Goal: Task Accomplishment & Management: Manage account settings

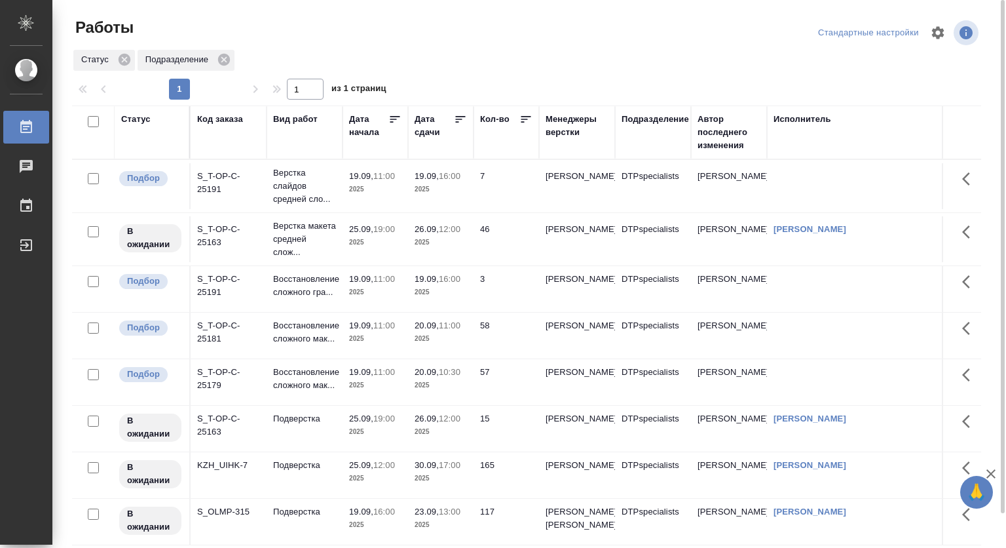
click at [413, 182] on td "19.09, 16:00 2025" at bounding box center [441, 186] width 66 height 46
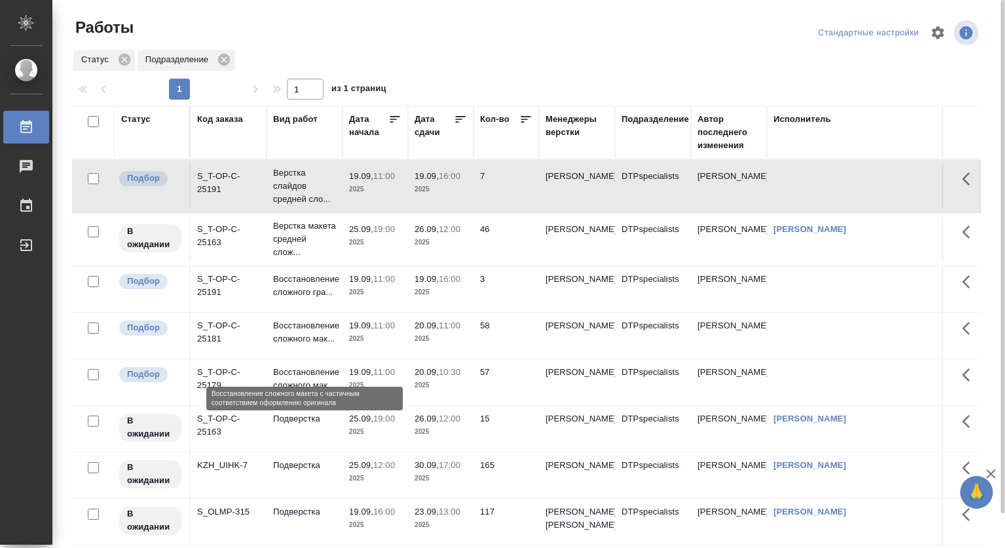
click at [318, 345] on p "Восстановление сложного мак..." at bounding box center [304, 332] width 63 height 26
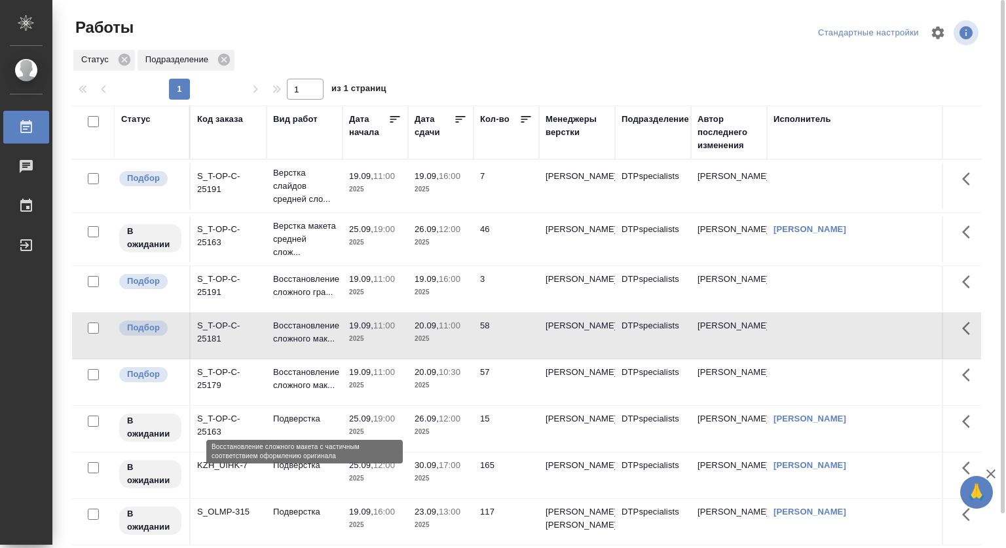
click at [286, 392] on p "Восстановление сложного мак..." at bounding box center [304, 379] width 63 height 26
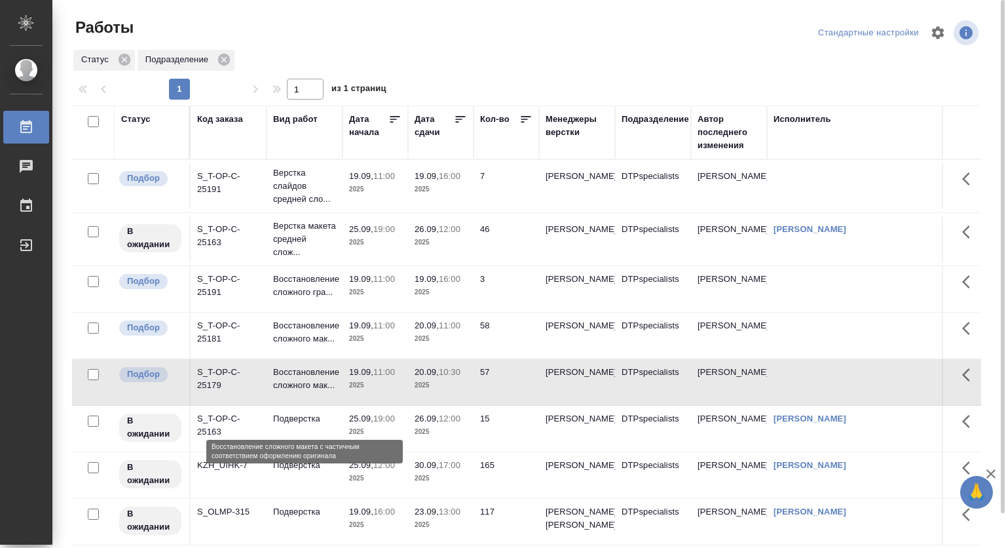
click at [286, 392] on p "Восстановление сложного мак..." at bounding box center [304, 379] width 63 height 26
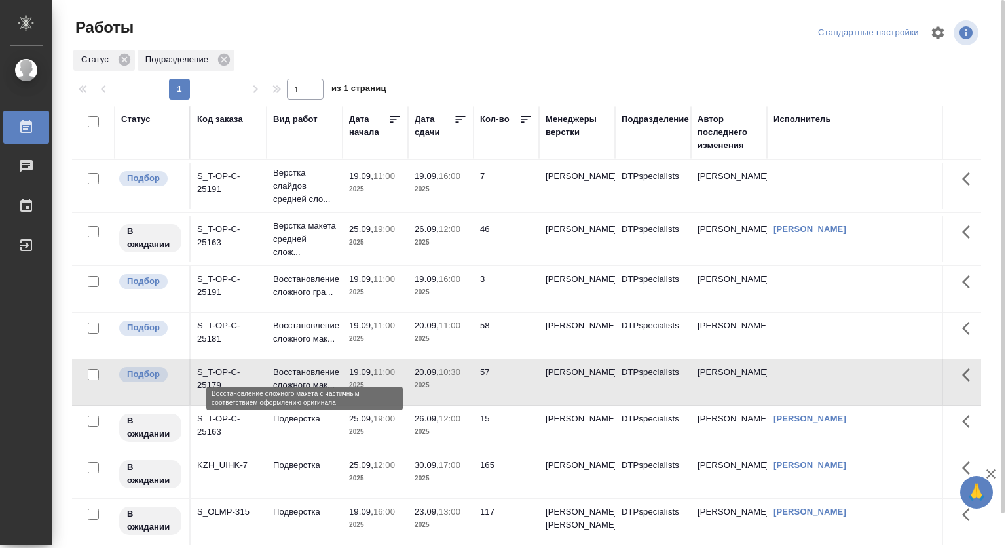
click at [328, 345] on p "Восстановление сложного мак..." at bounding box center [304, 332] width 63 height 26
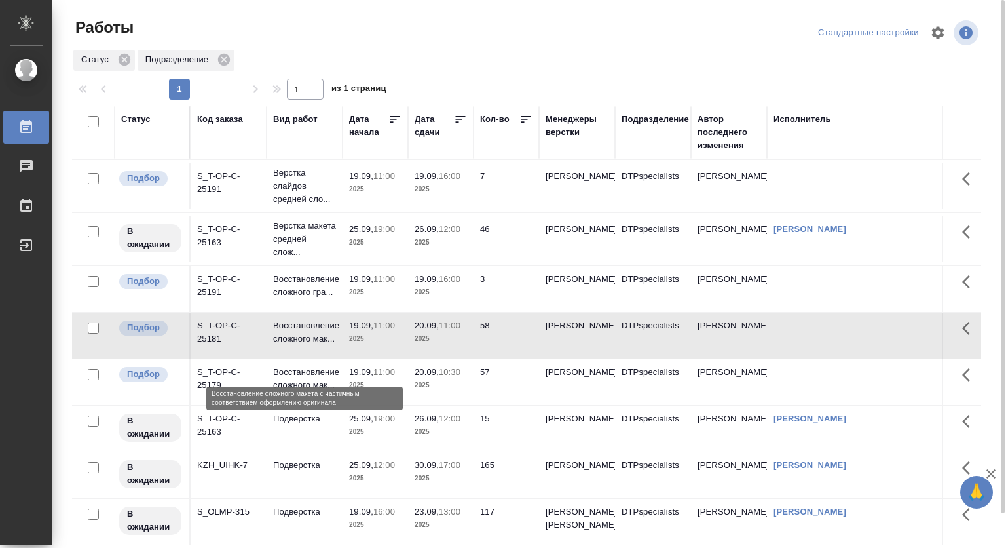
click at [328, 345] on p "Восстановление сложного мак..." at bounding box center [304, 332] width 63 height 26
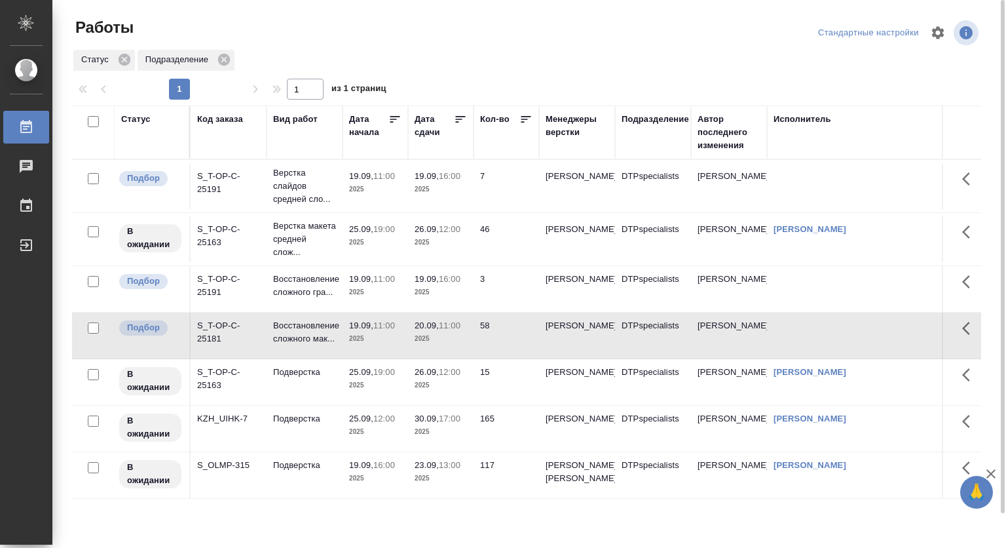
click at [351, 330] on p "19.09," at bounding box center [361, 325] width 24 height 10
click at [515, 42] on div at bounding box center [532, 32] width 307 height 31
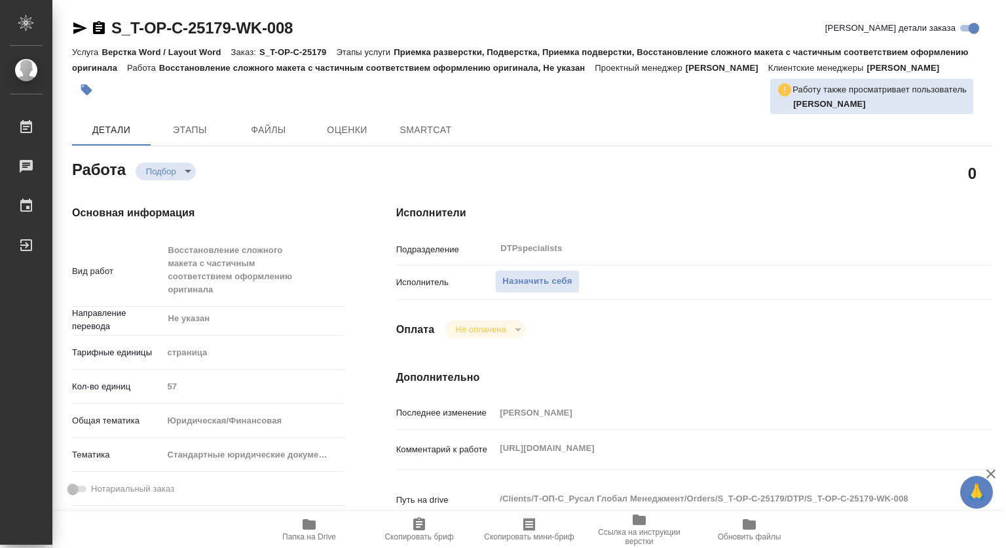
type textarea "x"
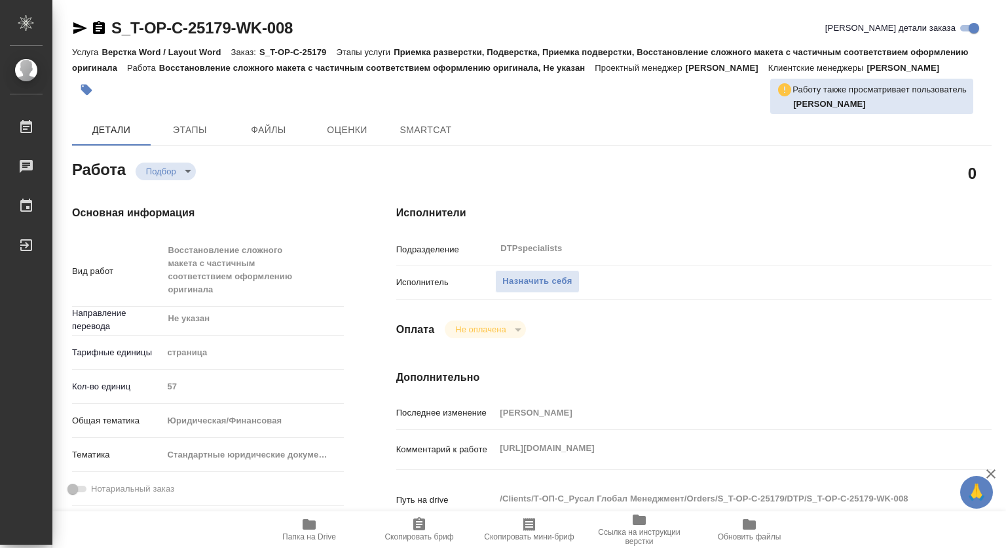
type textarea "x"
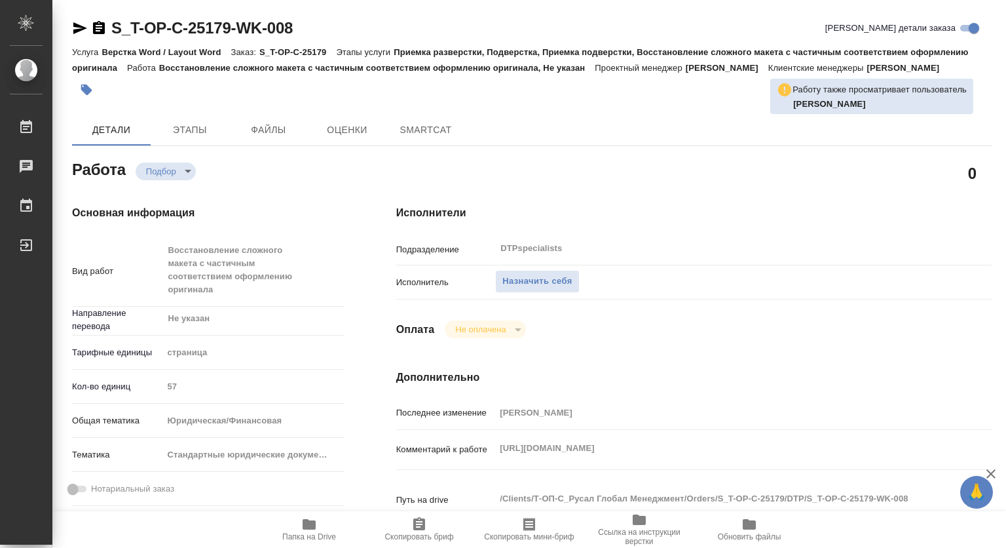
type textarea "x"
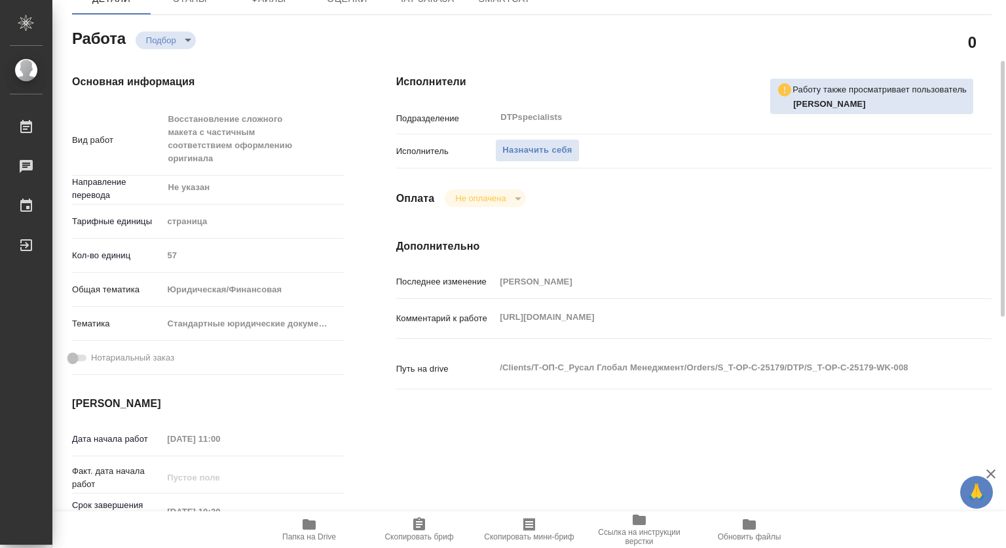
scroll to position [197, 0]
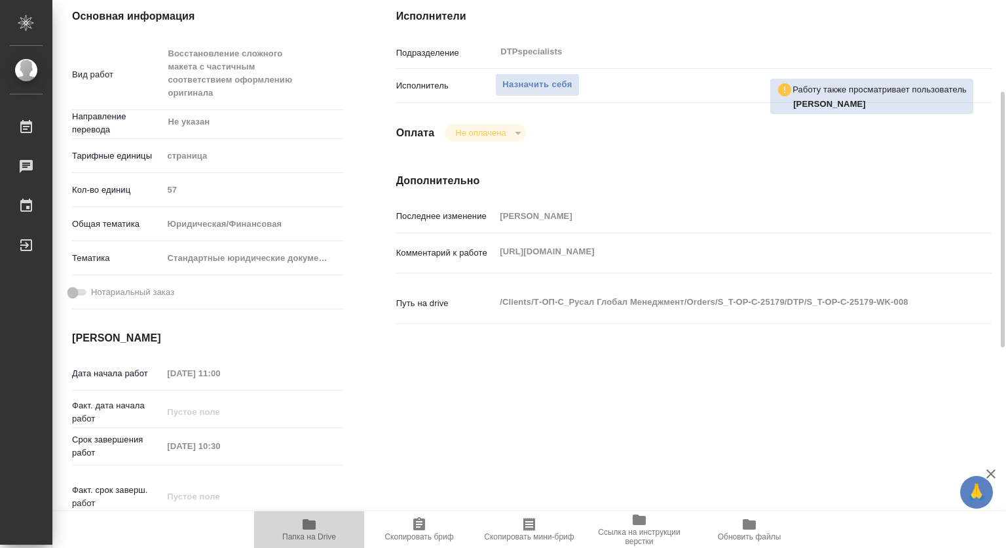
type textarea "x"
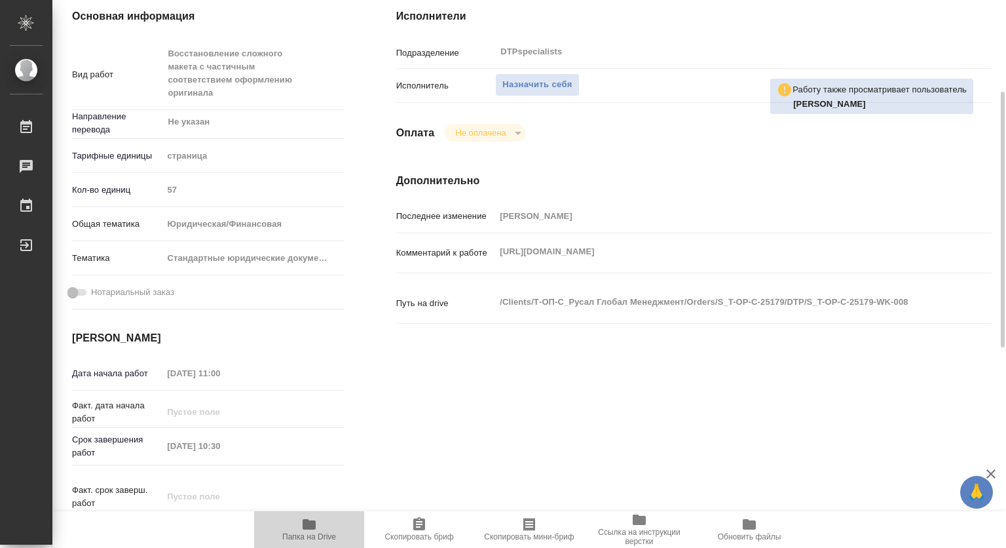
click at [315, 525] on icon "button" at bounding box center [309, 524] width 13 height 10
type textarea "x"
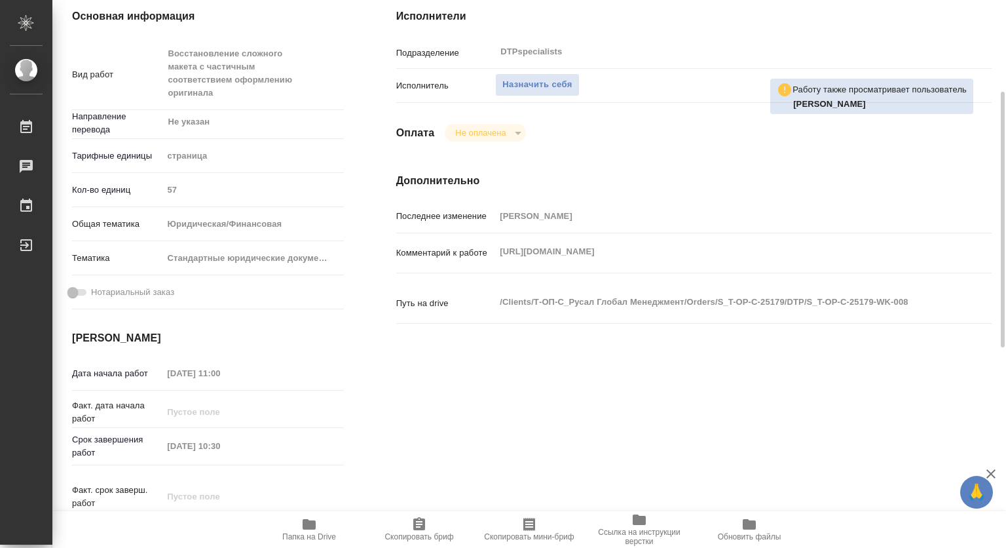
type textarea "x"
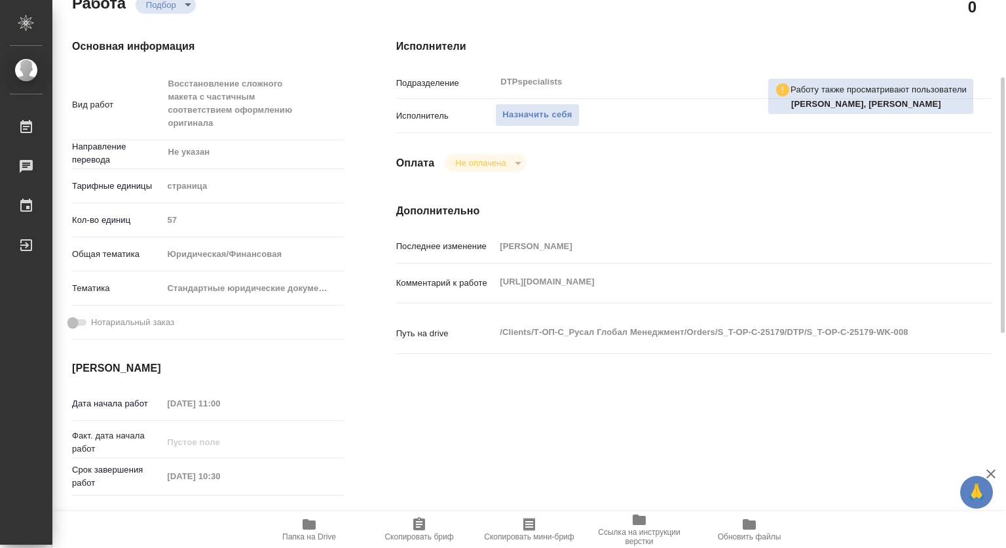
scroll to position [0, 0]
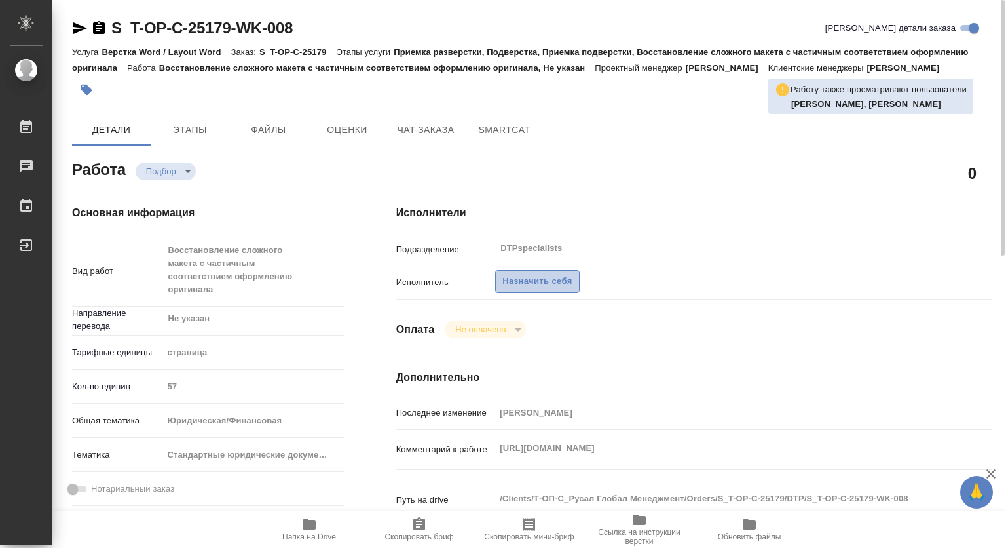
click at [561, 289] on span "Назначить себя" at bounding box center [537, 281] width 69 height 15
type textarea "x"
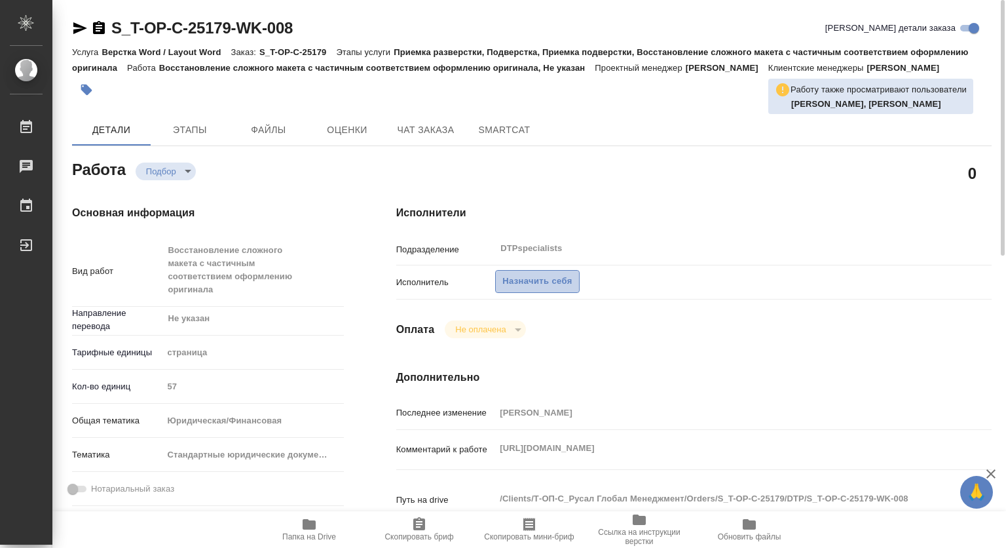
type textarea "x"
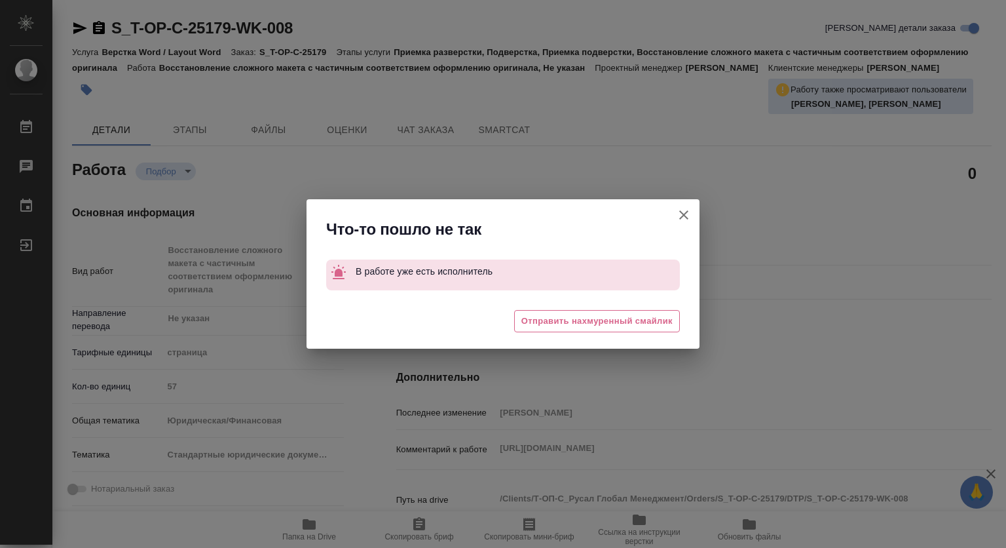
click at [685, 220] on icon "button" at bounding box center [684, 215] width 16 height 16
type textarea "x"
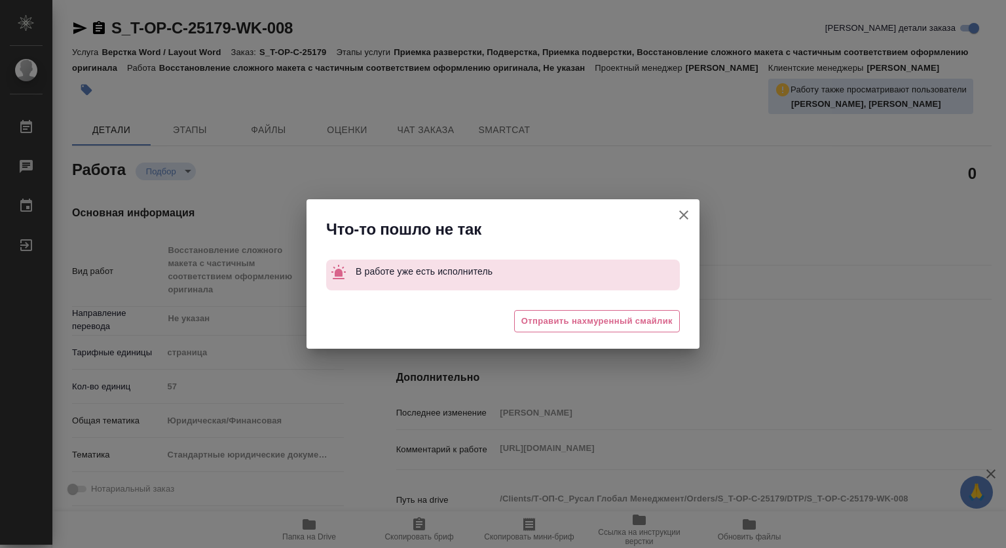
type textarea "x"
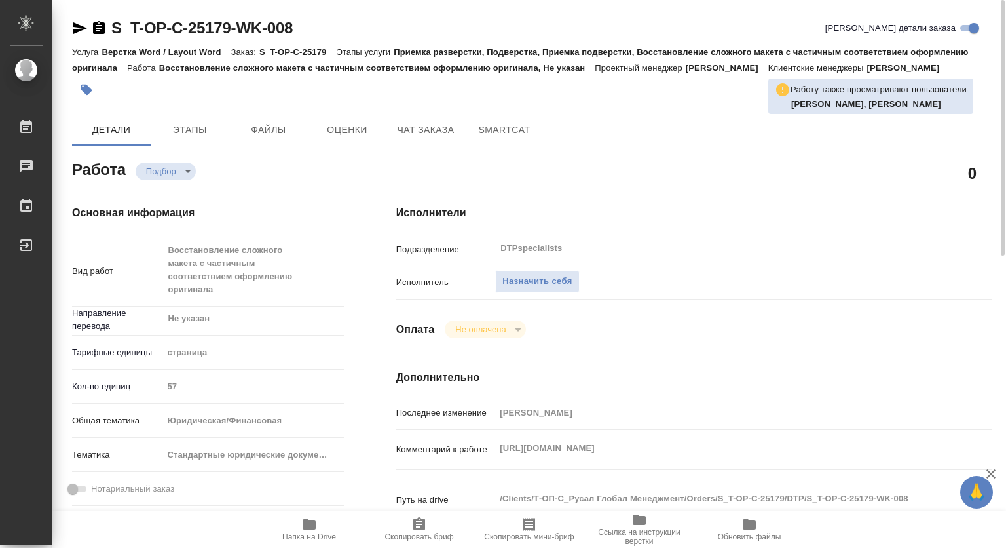
type textarea "x"
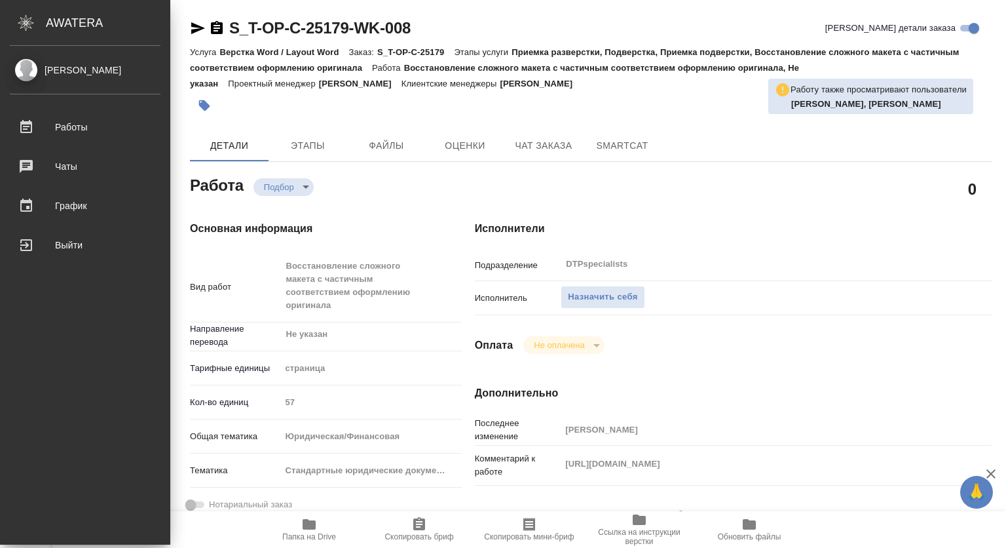
type textarea "x"
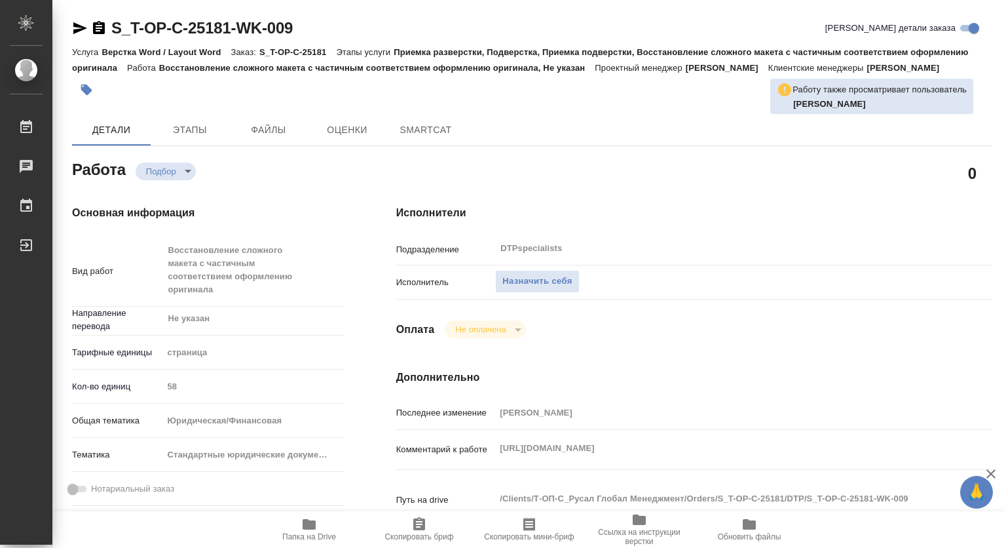
type textarea "x"
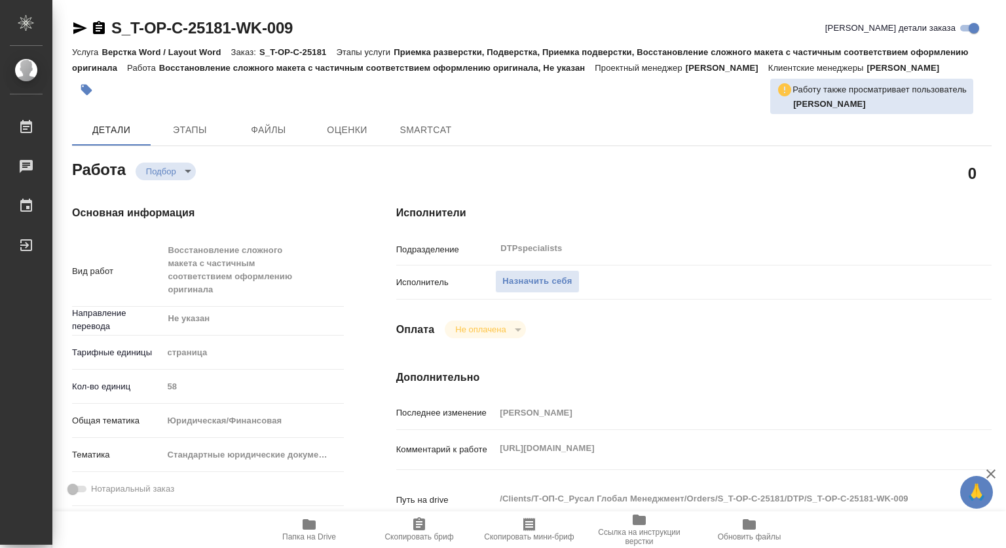
type textarea "x"
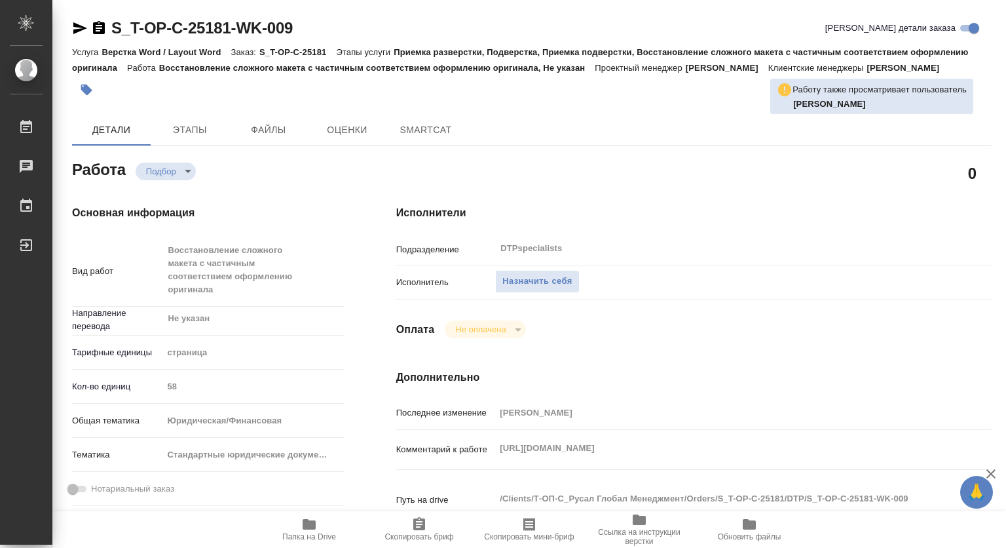
type textarea "x"
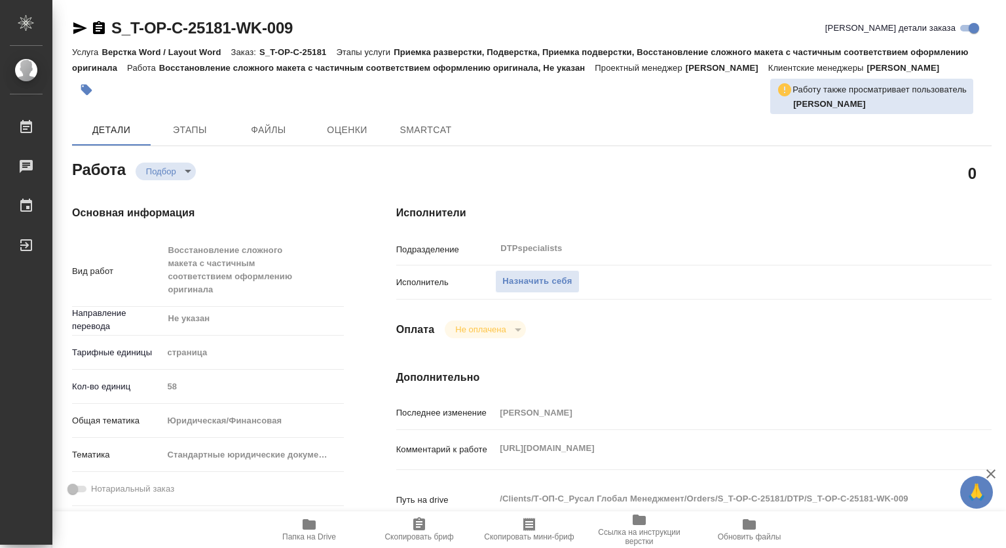
type textarea "x"
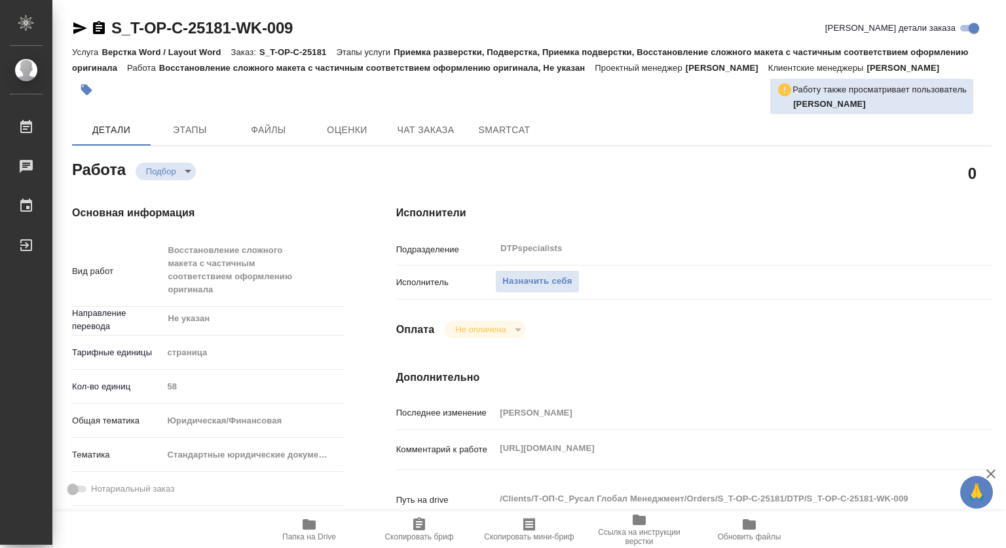
click at [316, 529] on span "Папка на Drive" at bounding box center [309, 528] width 94 height 25
type textarea "x"
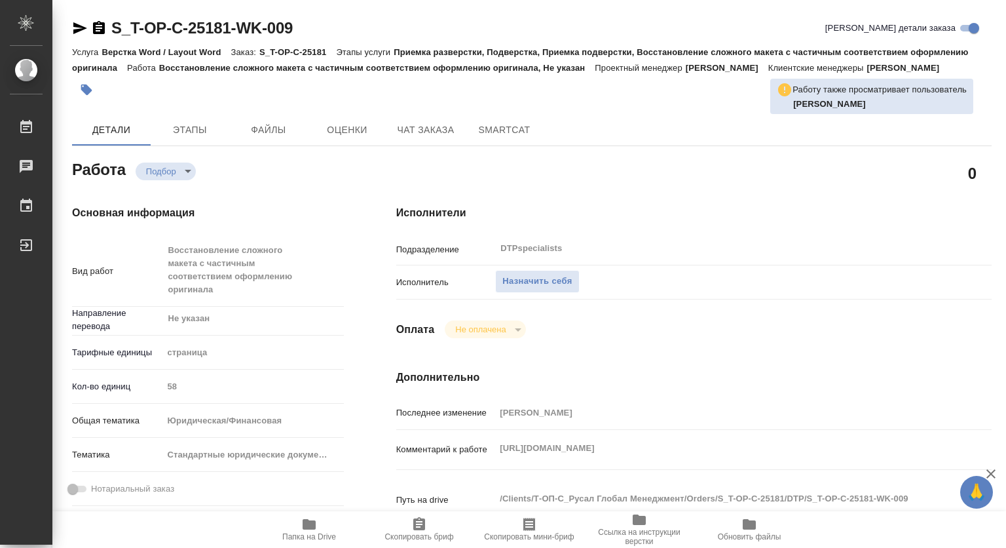
type textarea "x"
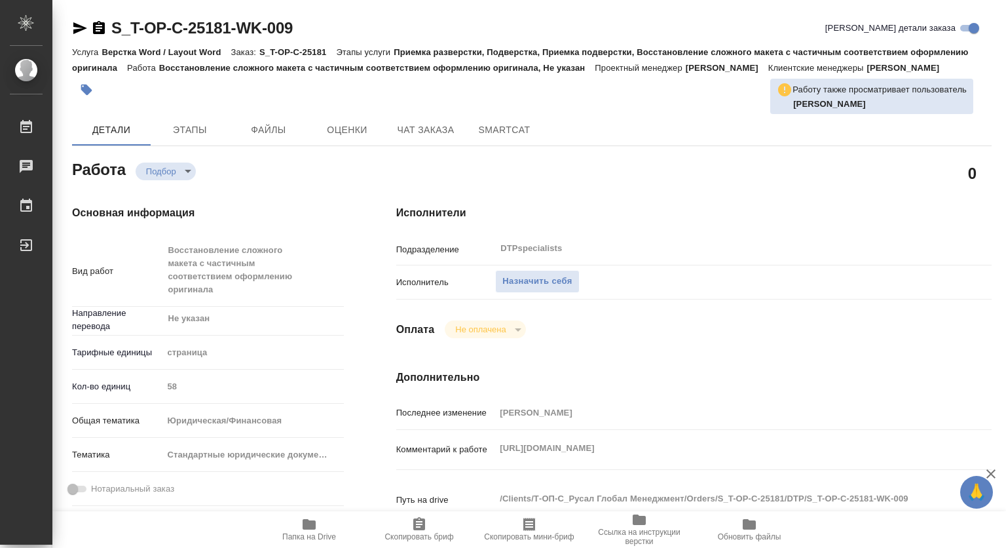
type textarea "x"
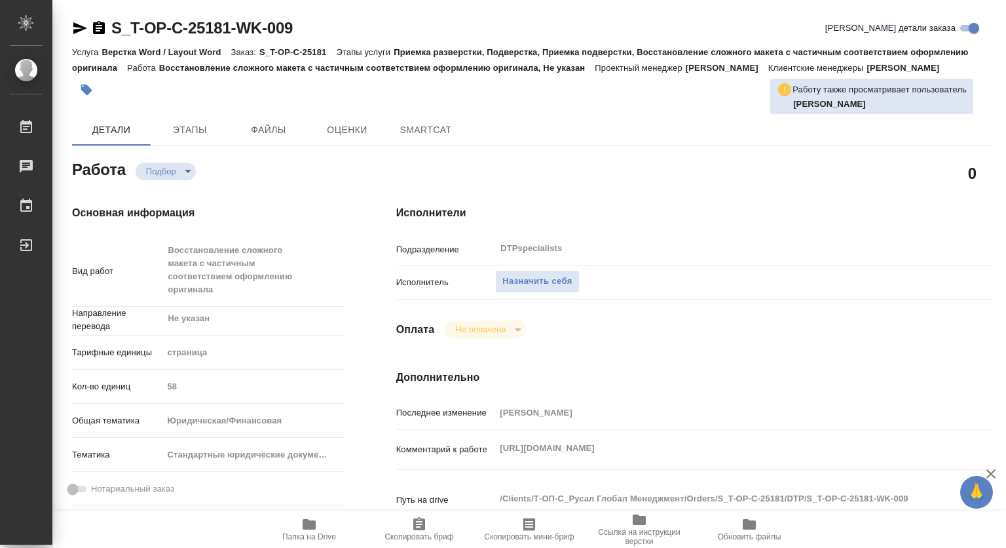
type textarea "x"
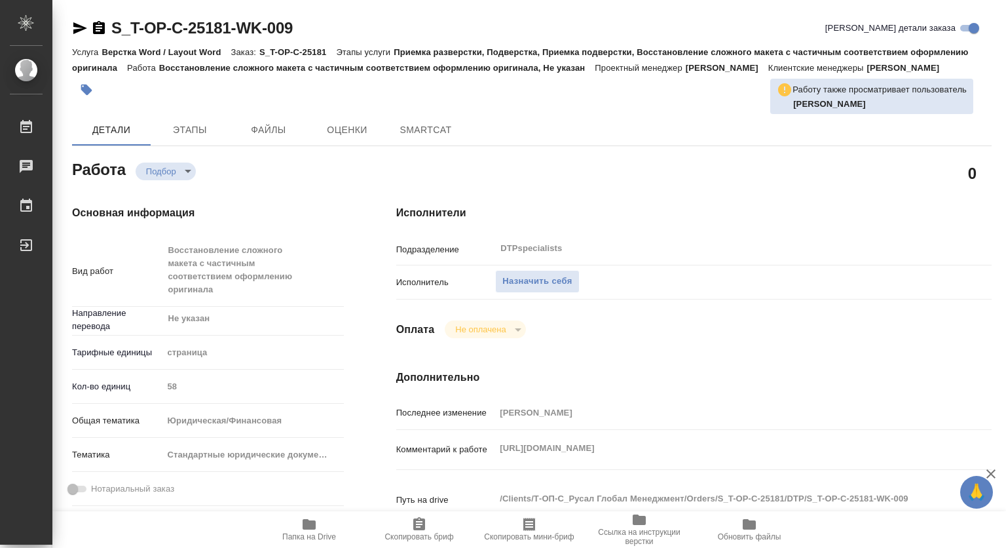
type textarea "x"
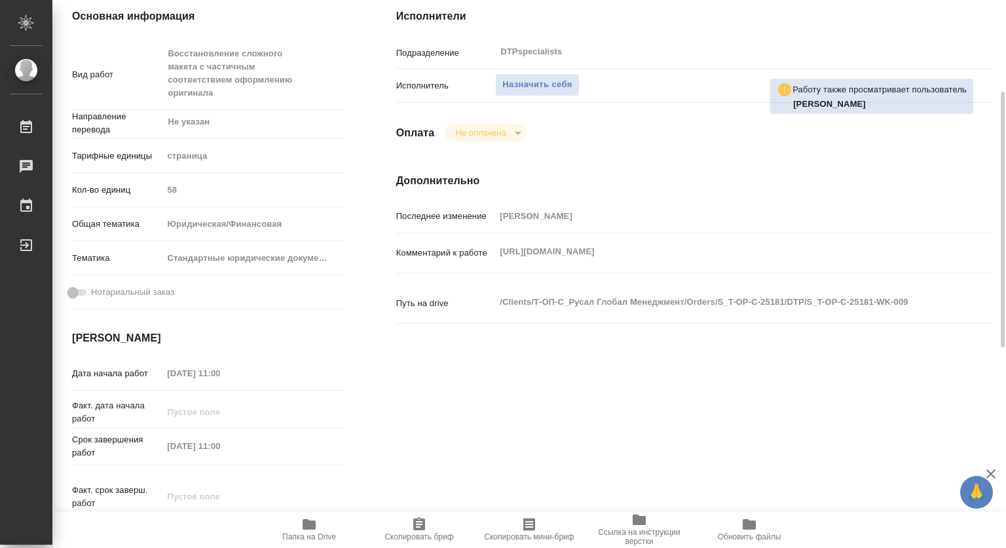
type textarea "x"
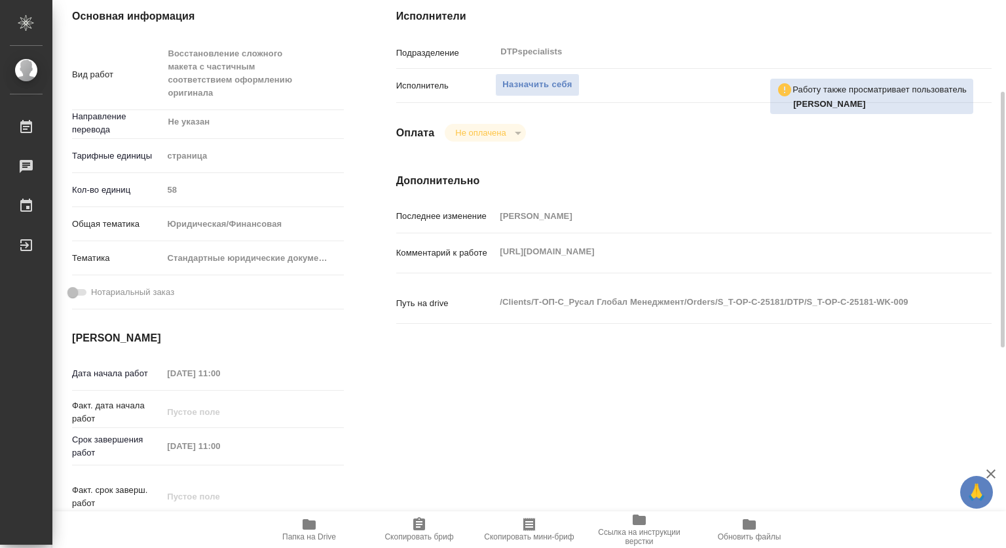
click at [309, 519] on icon "button" at bounding box center [309, 524] width 16 height 16
type textarea "x"
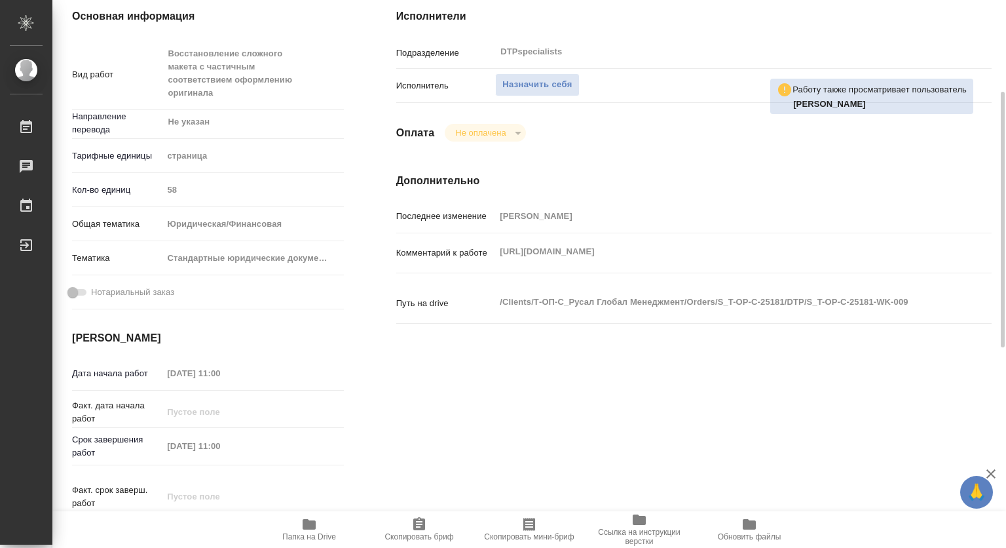
type textarea "x"
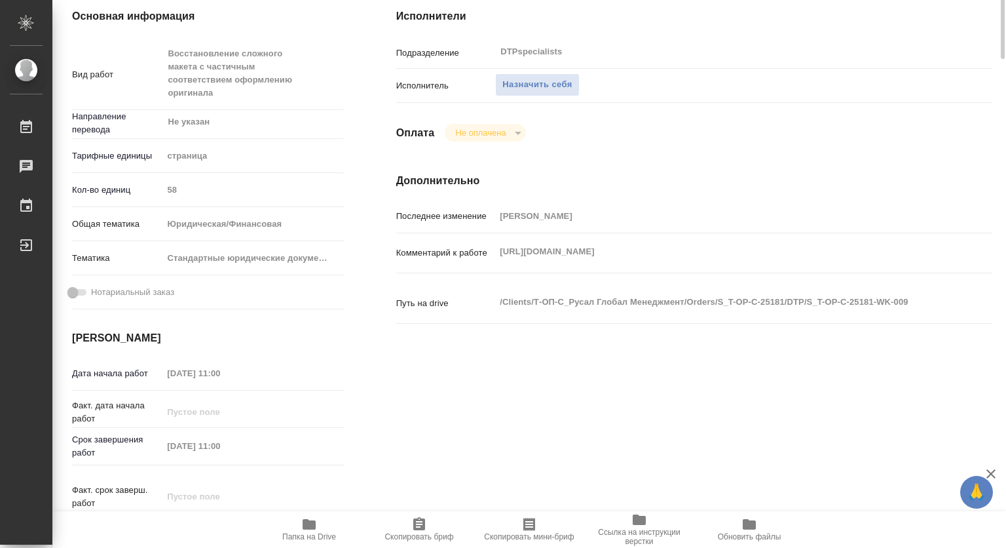
scroll to position [0, 0]
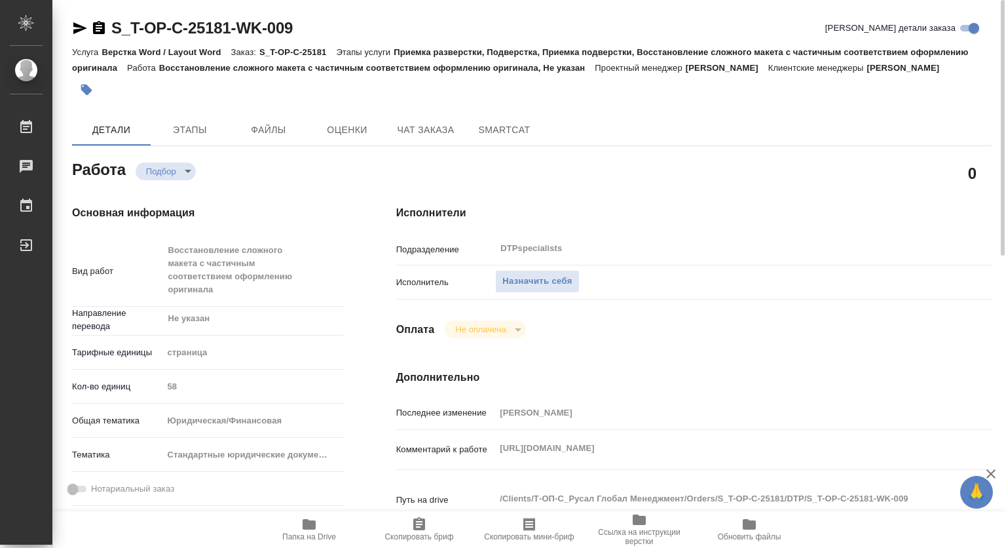
type textarea "x"
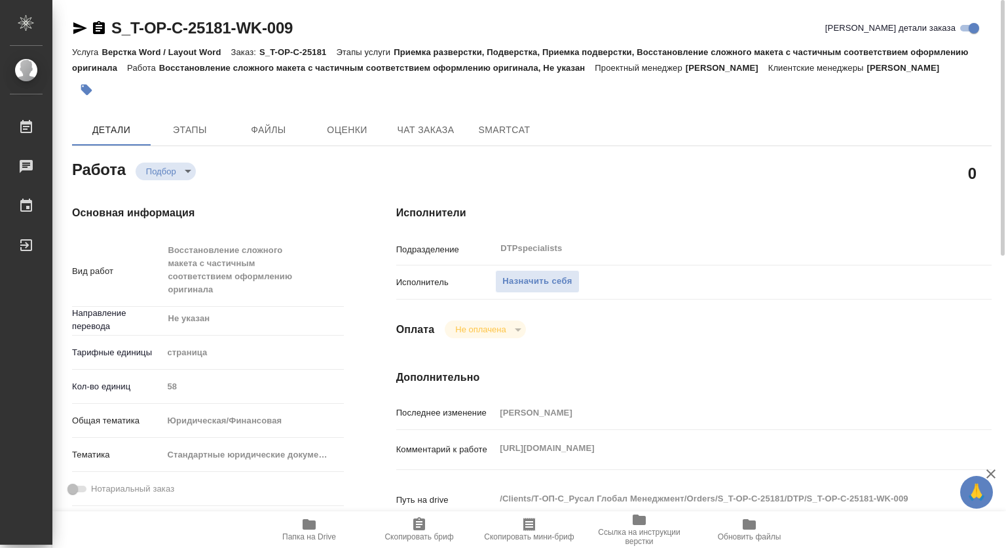
type textarea "x"
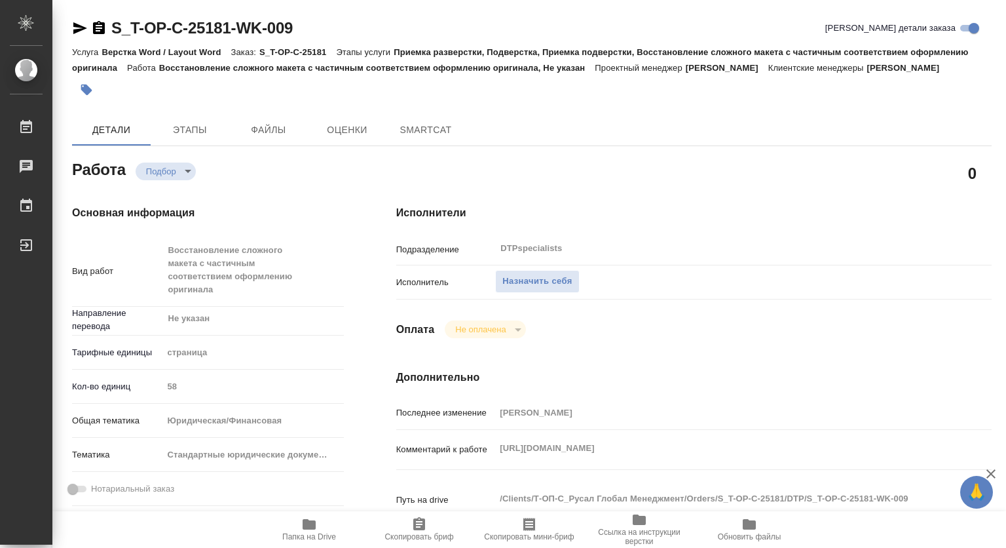
type textarea "x"
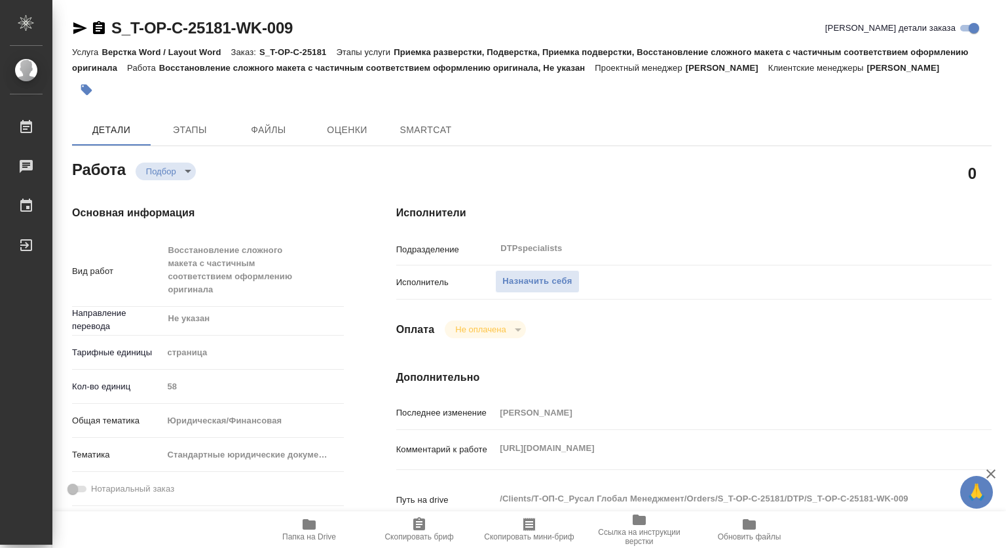
type textarea "x"
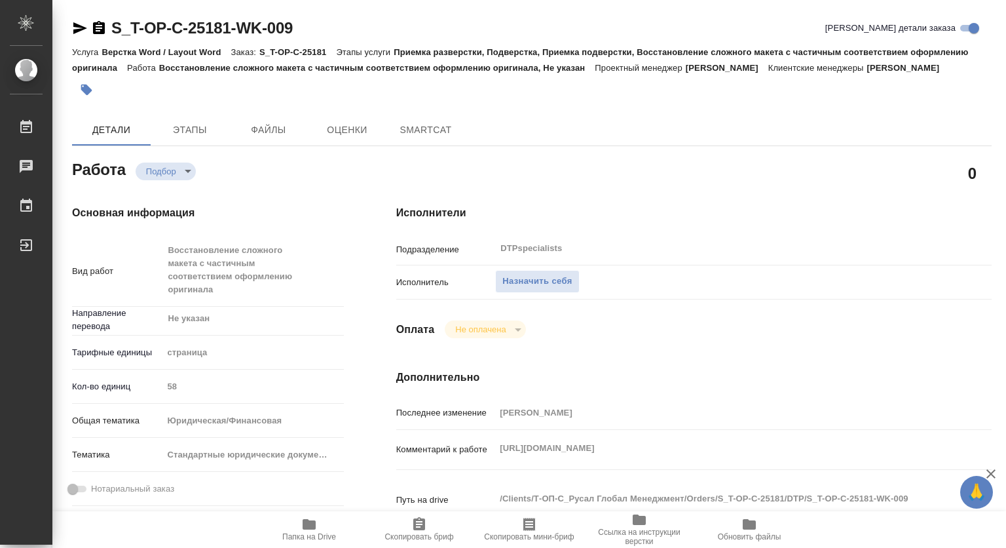
type textarea "x"
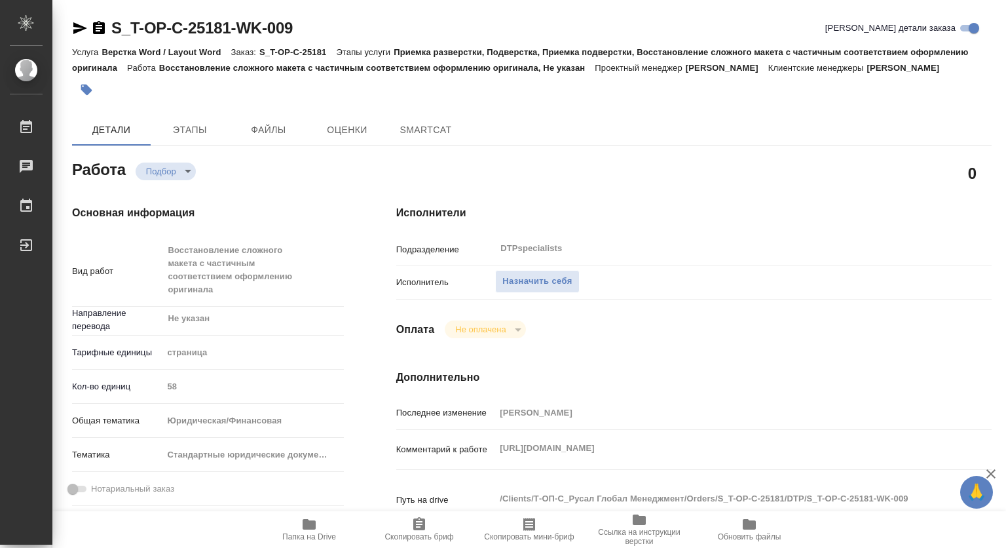
type textarea "x"
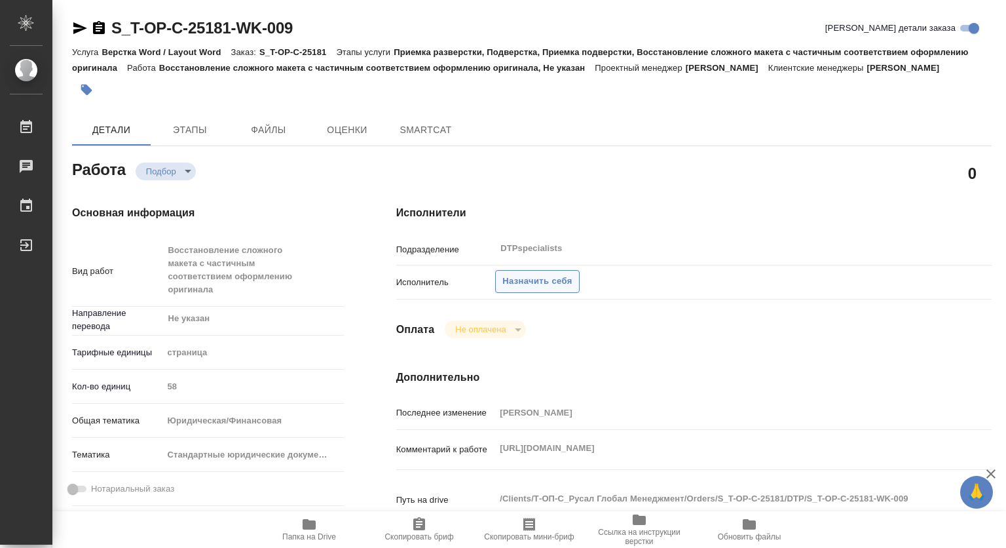
click at [540, 289] on span "Назначить себя" at bounding box center [537, 281] width 69 height 15
type textarea "x"
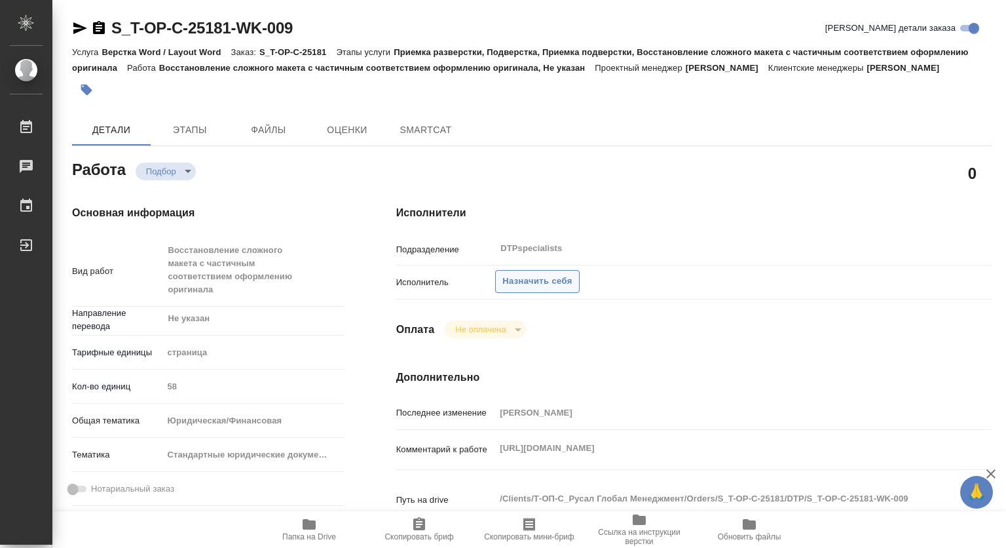
type textarea "x"
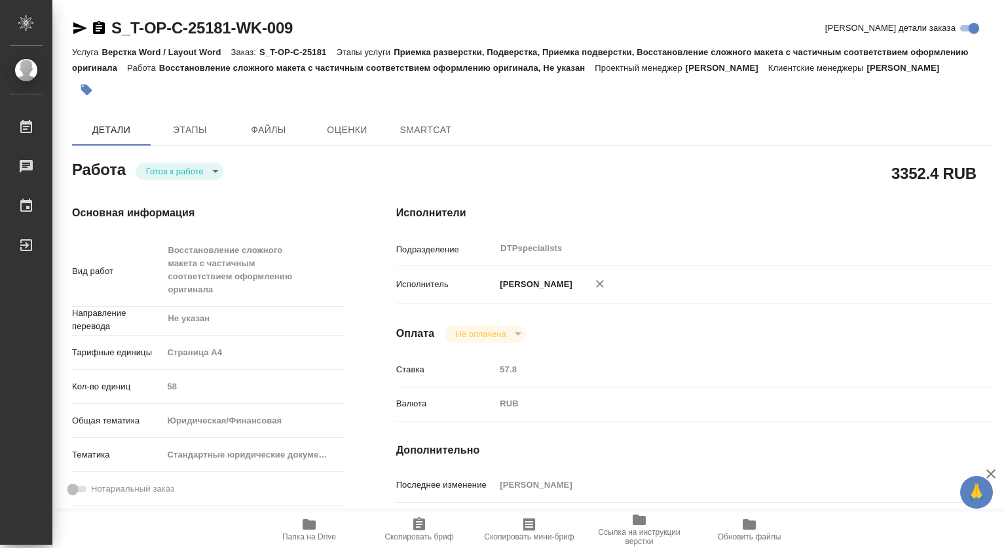
type textarea "x"
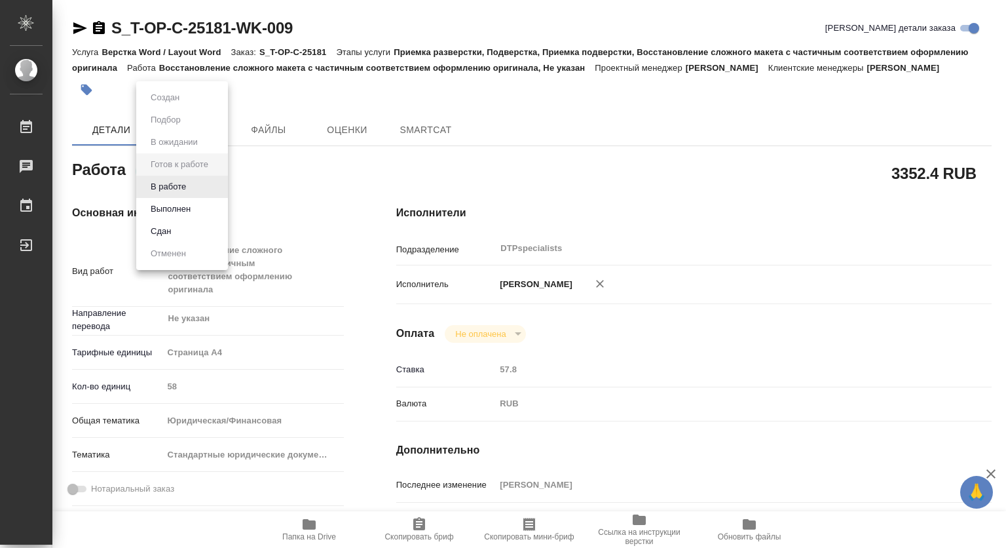
click at [160, 187] on body "🙏 .cls-1 fill:#fff; AWATERA [PERSON_NAME] Чаты График Выйти S_T-OP-C-25181-WK-0…" at bounding box center [503, 274] width 1006 height 548
type textarea "x"
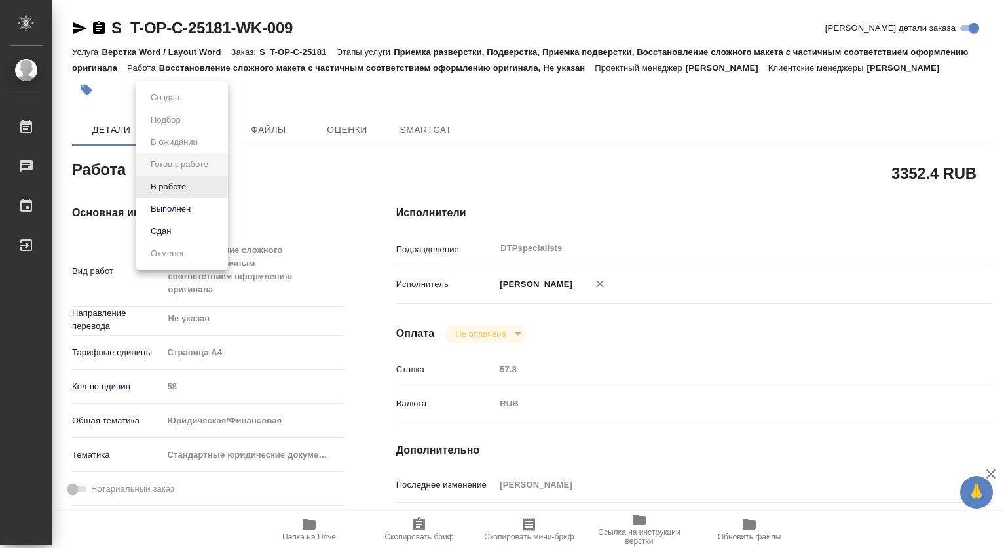
type textarea "x"
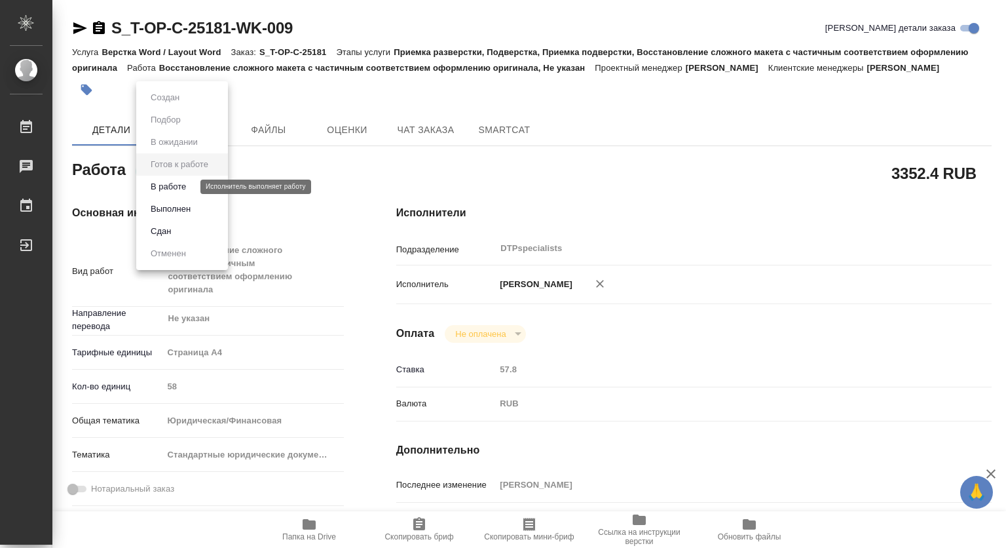
type textarea "x"
click at [162, 187] on button "В работе" at bounding box center [168, 187] width 43 height 14
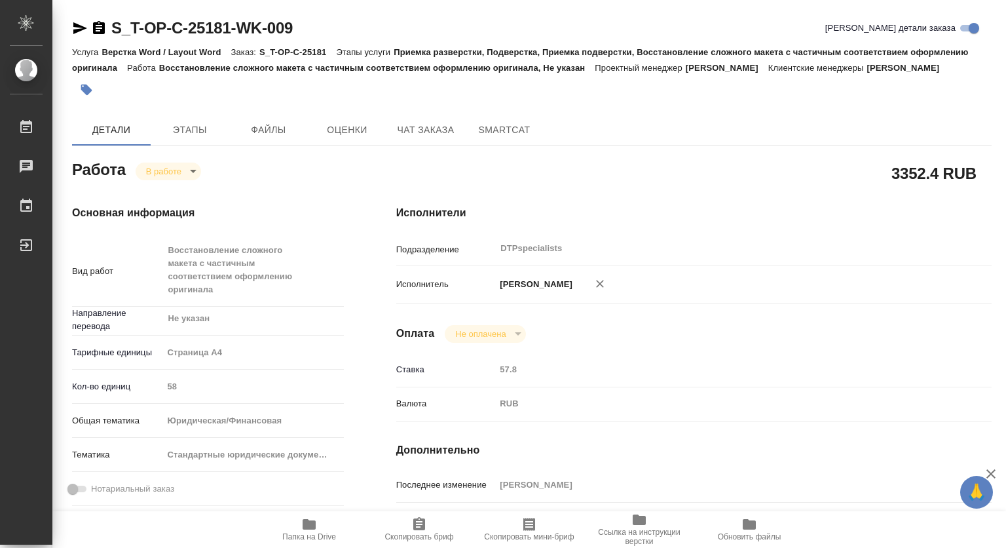
type textarea "x"
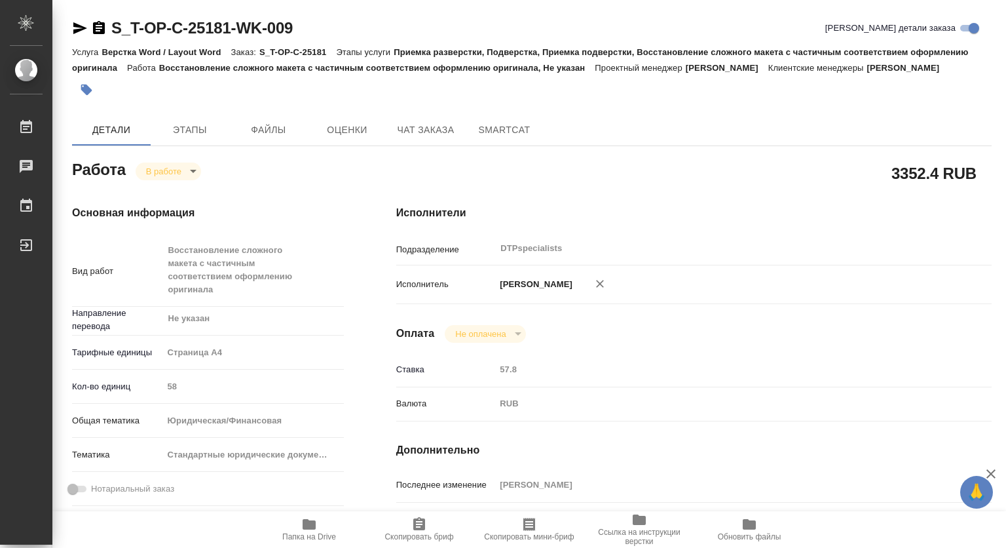
type textarea "x"
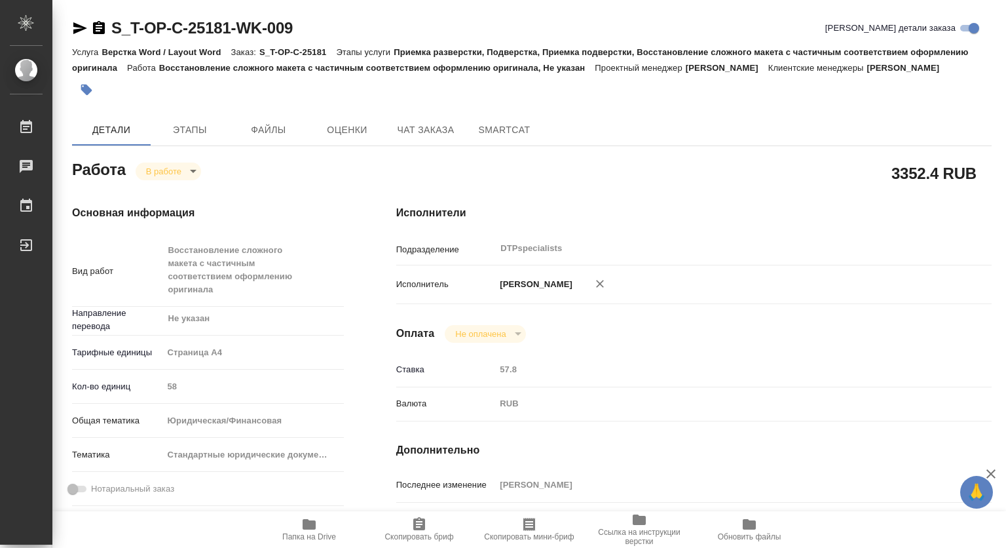
type textarea "x"
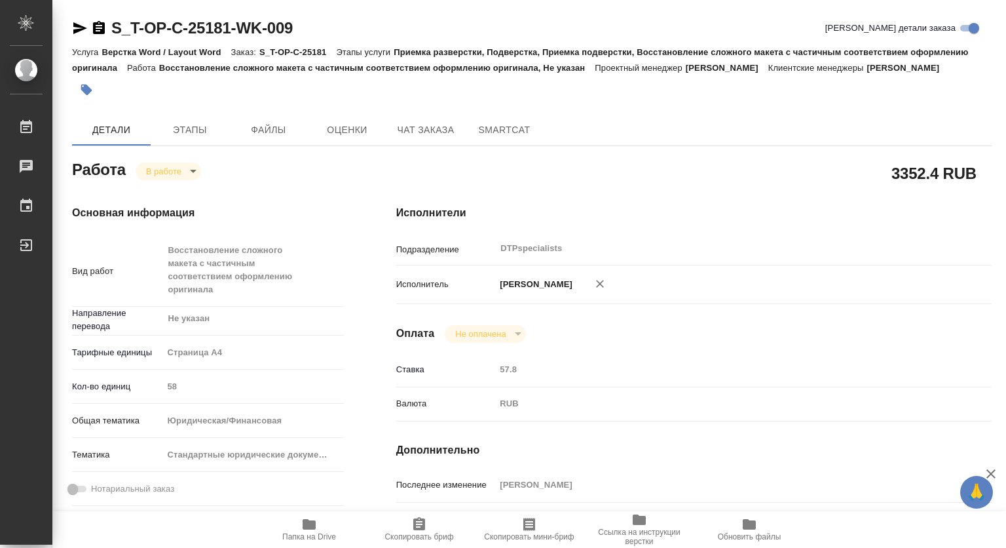
click at [104, 20] on icon "button" at bounding box center [99, 28] width 16 height 16
click at [309, 521] on icon "button" at bounding box center [309, 524] width 13 height 10
